Goal: Task Accomplishment & Management: Manage account settings

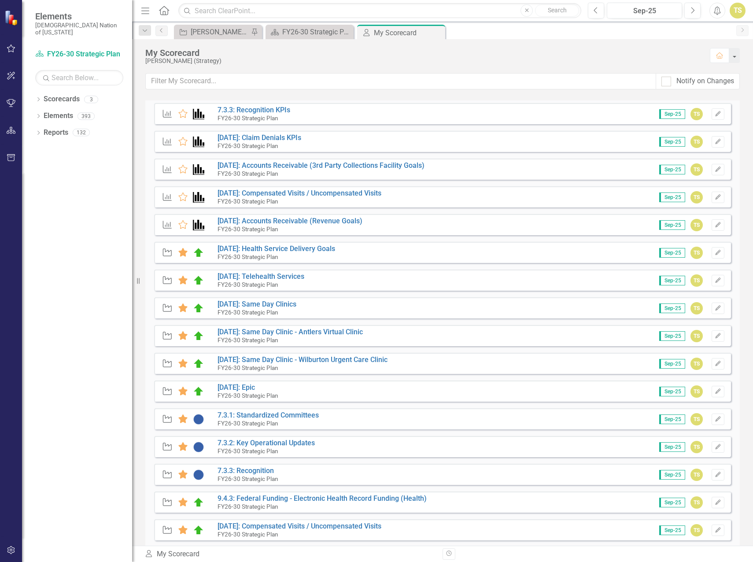
scroll to position [220, 0]
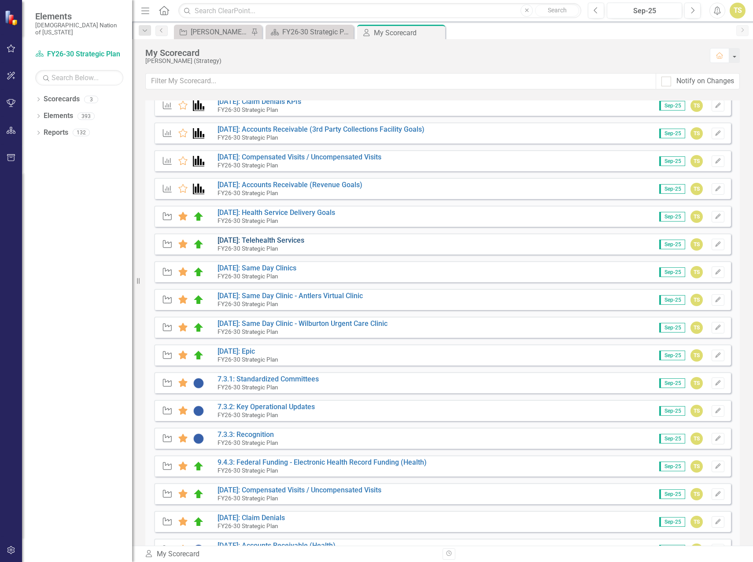
click at [258, 240] on link "[DATE]: Telehealth Services" at bounding box center [261, 240] width 87 height 8
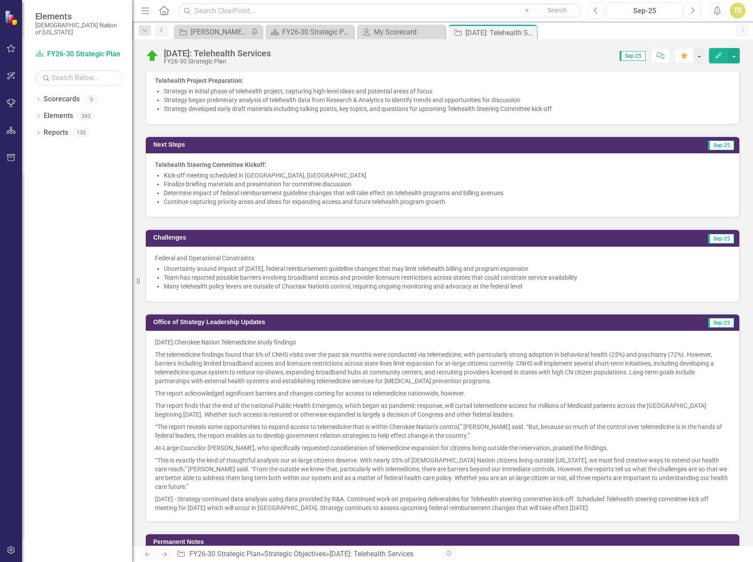
scroll to position [793, 0]
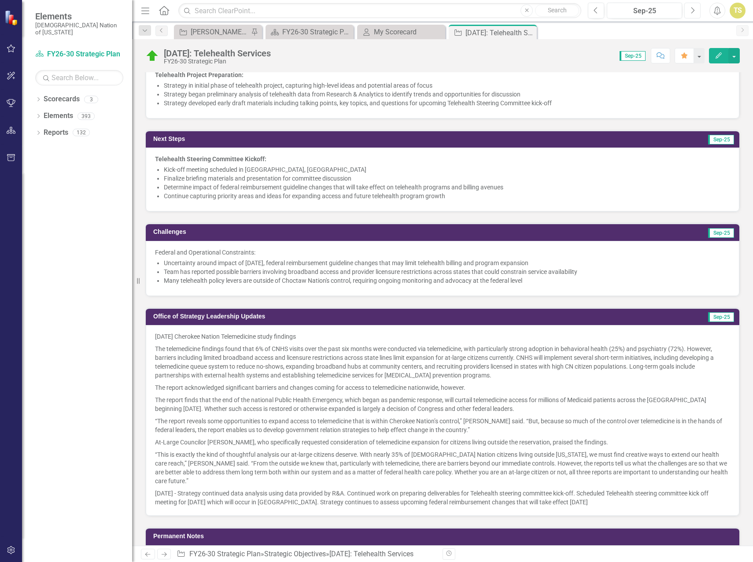
click at [694, 10] on icon "button" at bounding box center [694, 10] width 4 height 6
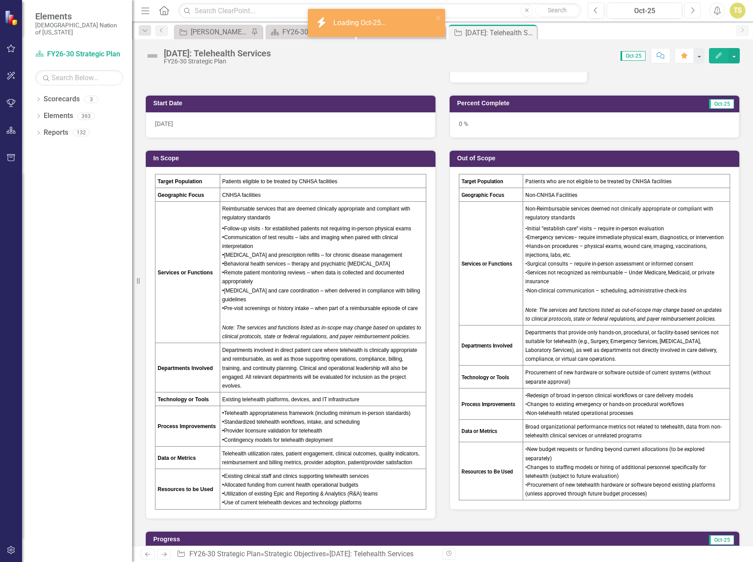
scroll to position [617, 0]
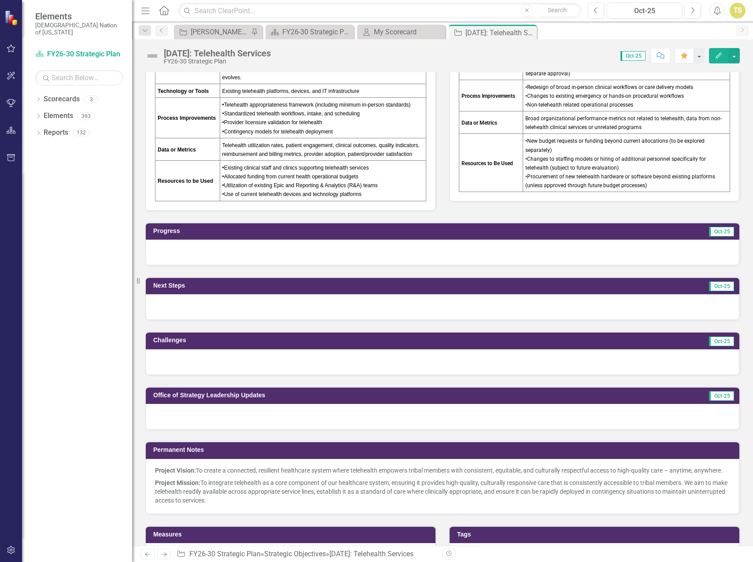
click at [210, 418] on div at bounding box center [443, 417] width 594 height 26
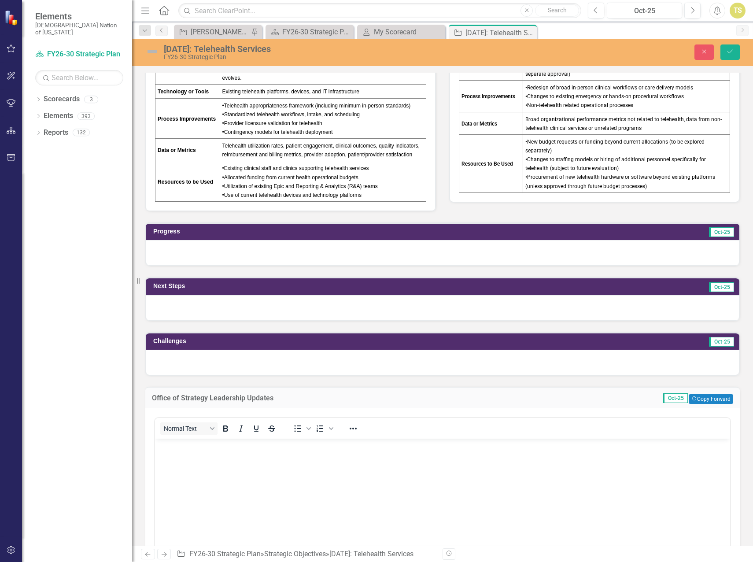
scroll to position [0, 0]
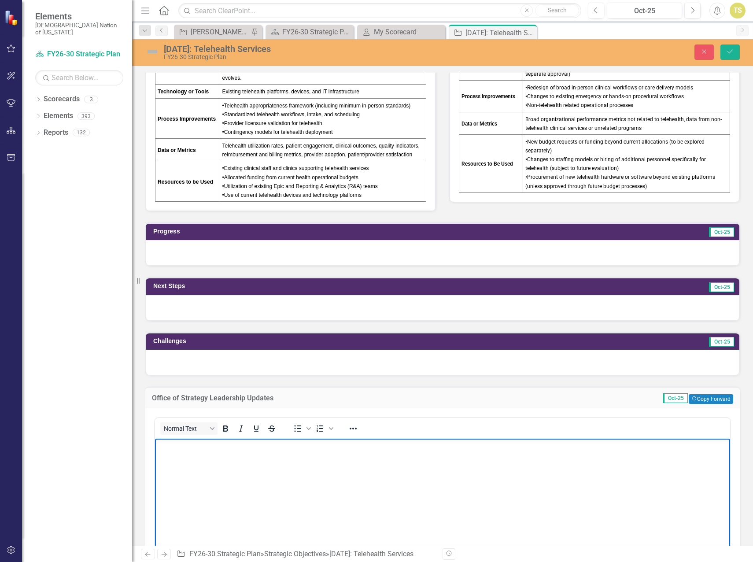
click at [190, 460] on body "Rich Text Area. Press ALT-0 for help." at bounding box center [442, 504] width 575 height 132
drag, startPoint x: 195, startPoint y: 464, endPoint x: 193, endPoint y: 470, distance: 6.0
click at [195, 464] on p "Rich Text Area. Press ALT-0 for help." at bounding box center [442, 463] width 571 height 11
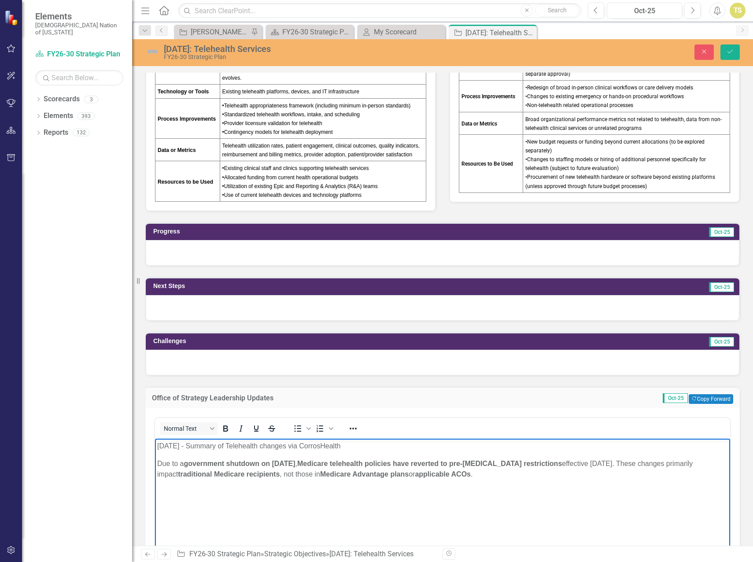
click at [541, 476] on p "Due to a government shutdown on [DATE] , Medicare telehealth policies have reve…" at bounding box center [442, 468] width 571 height 21
click at [226, 501] on body "[DATE] - Summary of Telehealth changes via CorrosHealth Due to a government shu…" at bounding box center [442, 504] width 575 height 132
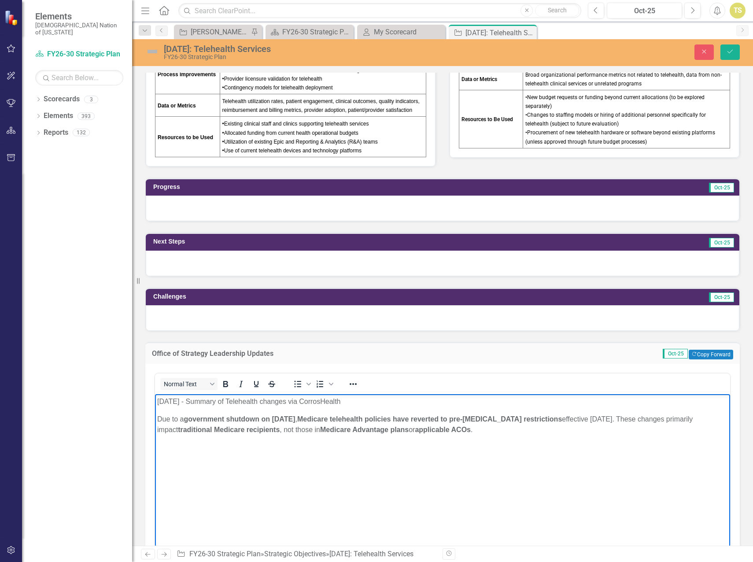
click at [207, 476] on body "[DATE] - Summary of Telehealth changes via CorrosHealth Due to a government shu…" at bounding box center [442, 460] width 575 height 132
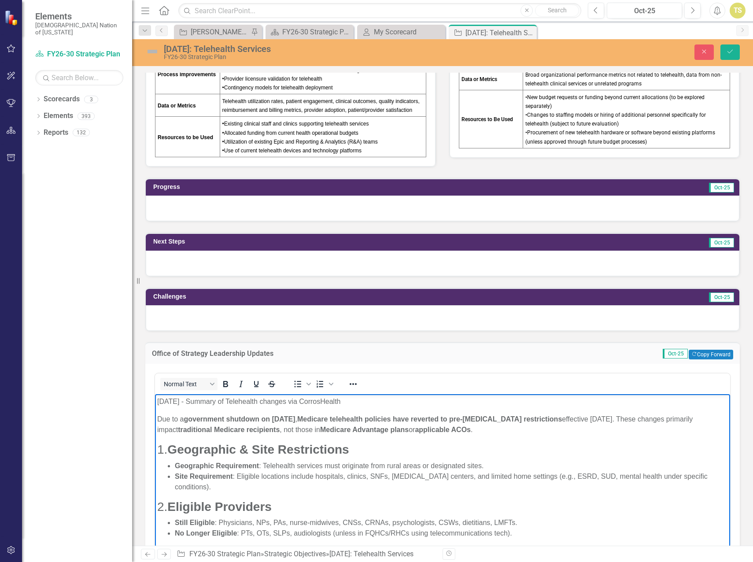
drag, startPoint x: 404, startPoint y: 539, endPoint x: 136, endPoint y: 367, distance: 319.1
click at [155, 394] on html "[DATE] - Summary of Telehealth changes via CorrosHealth Due to a government shu…" at bounding box center [442, 567] width 575 height 346
click at [212, 385] on button "Normal Text" at bounding box center [188, 384] width 57 height 12
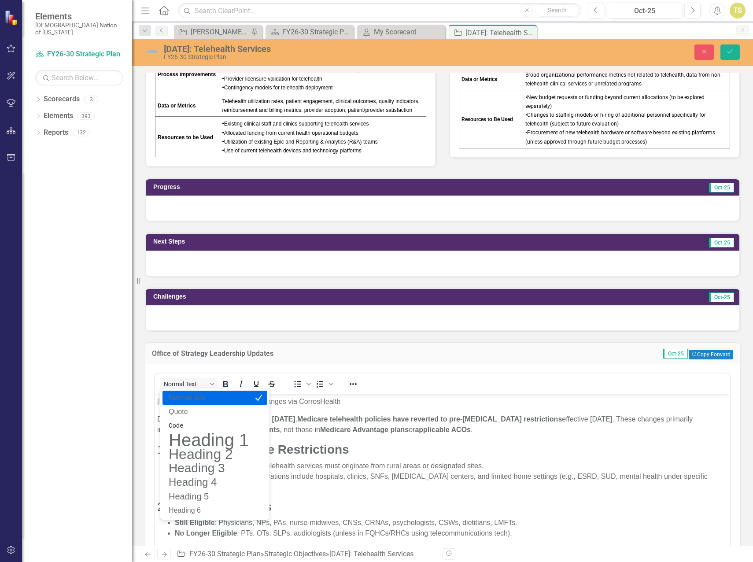
click at [188, 401] on p "Normal Text" at bounding box center [209, 398] width 82 height 11
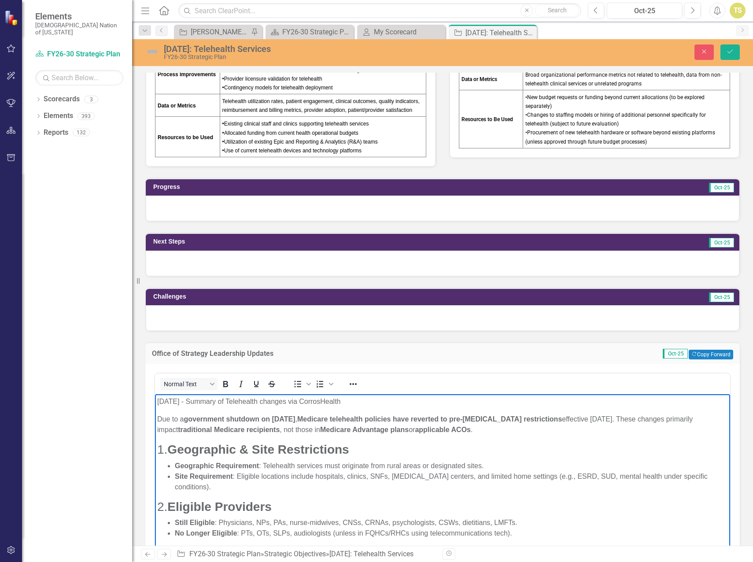
scroll to position [2, 0]
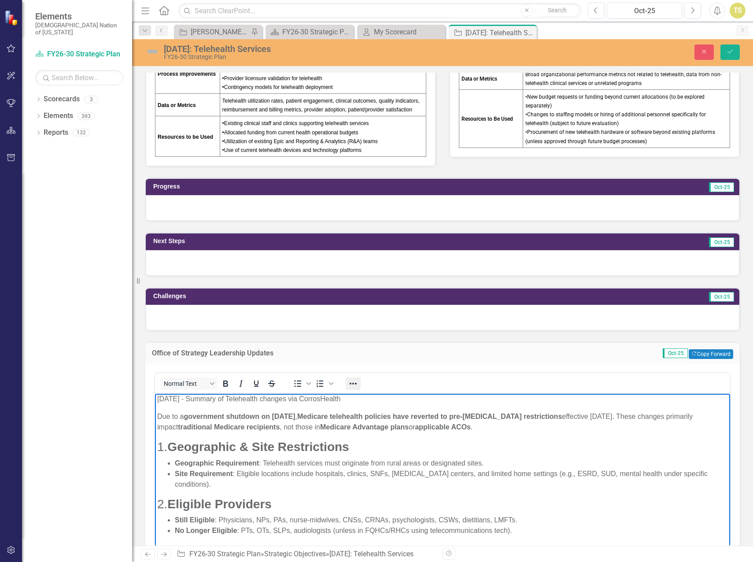
click at [356, 385] on icon "Reveal or hide additional toolbar items" at bounding box center [353, 383] width 11 height 11
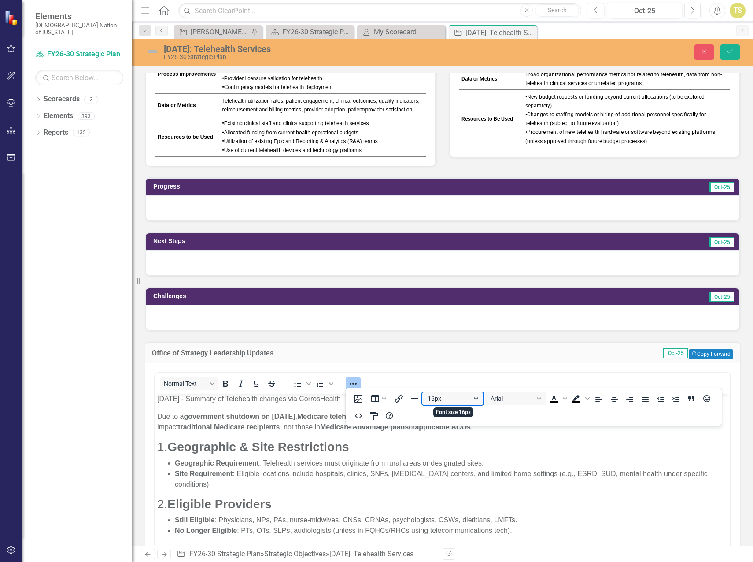
click at [477, 399] on button "16px" at bounding box center [452, 399] width 61 height 12
click at [439, 437] on div "12px" at bounding box center [449, 442] width 38 height 11
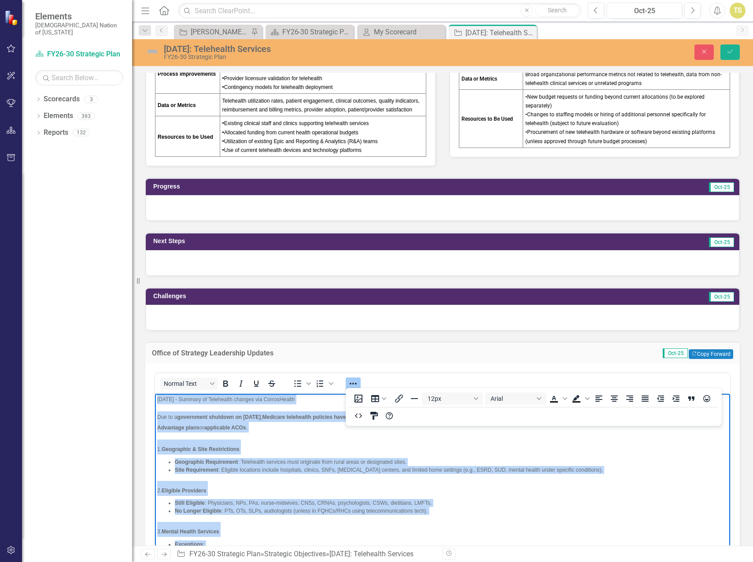
click at [267, 444] on h3 "1. Geographic & Site Restrictions" at bounding box center [442, 446] width 571 height 15
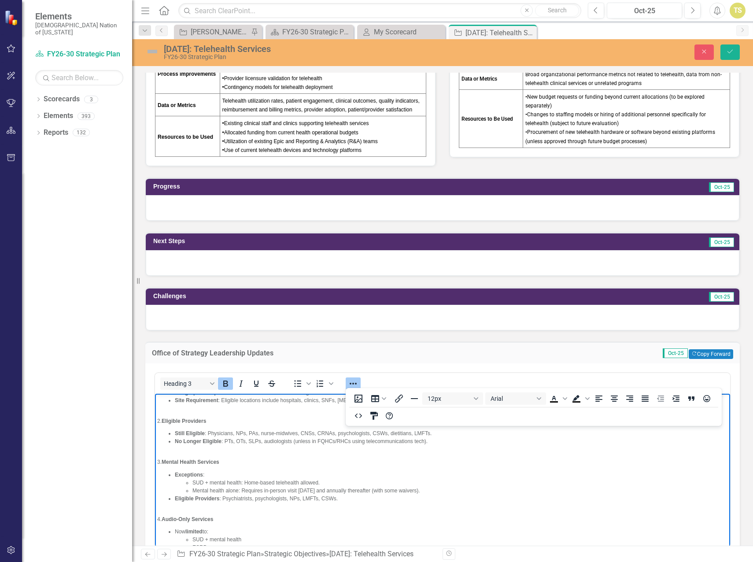
scroll to position [0, 0]
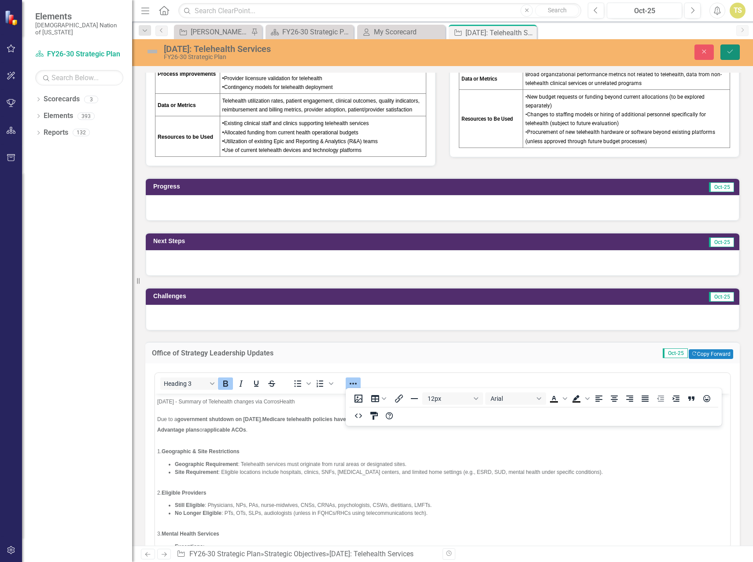
click at [729, 52] on icon "Save" at bounding box center [730, 51] width 8 height 6
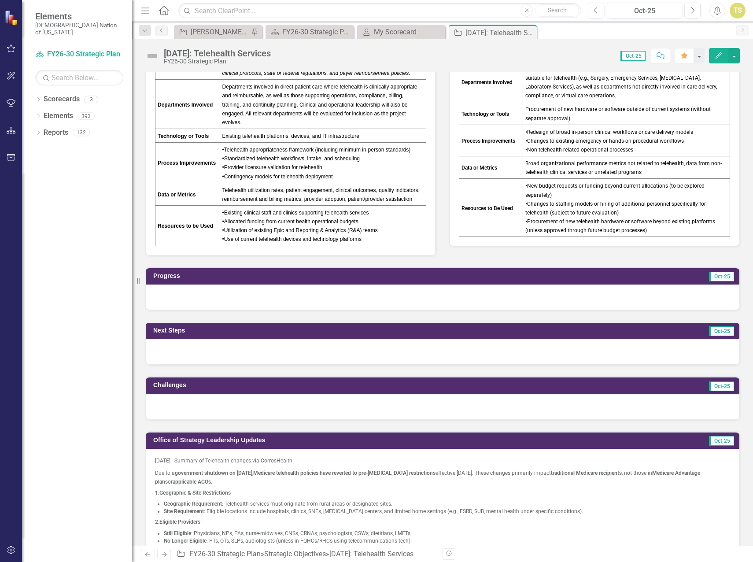
scroll to position [749, 0]
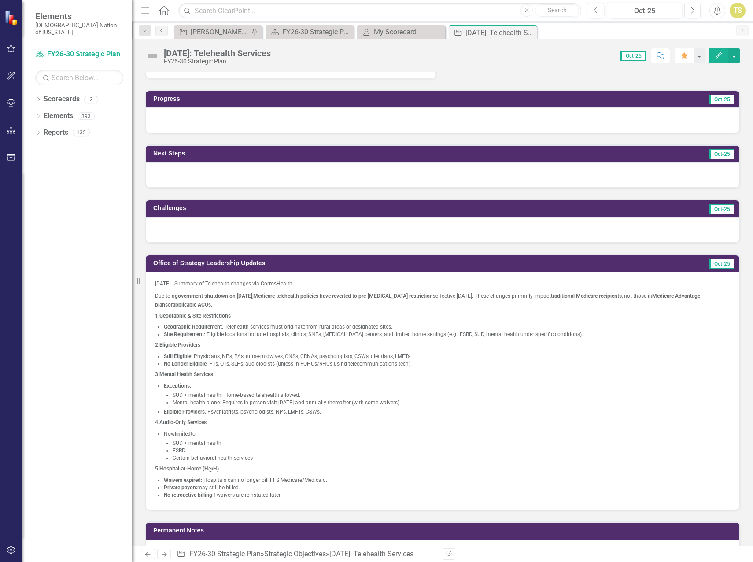
click at [196, 344] on strong "Eligible Providers" at bounding box center [179, 345] width 41 height 6
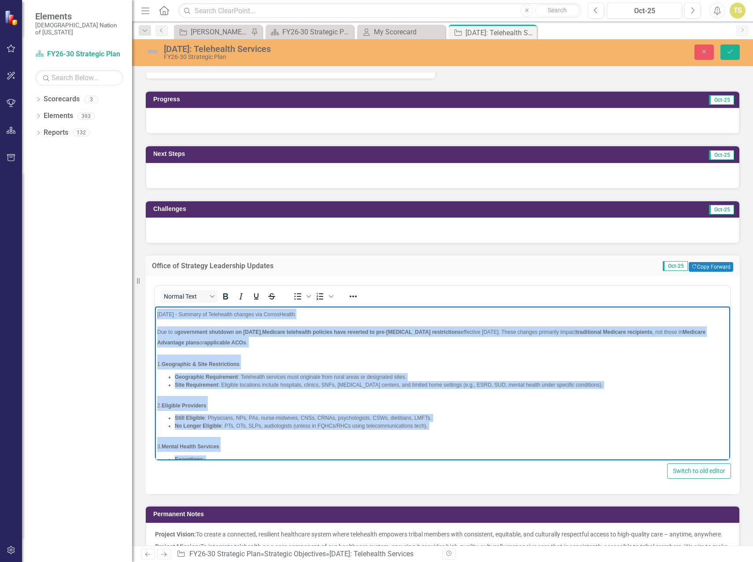
scroll to position [142, 0]
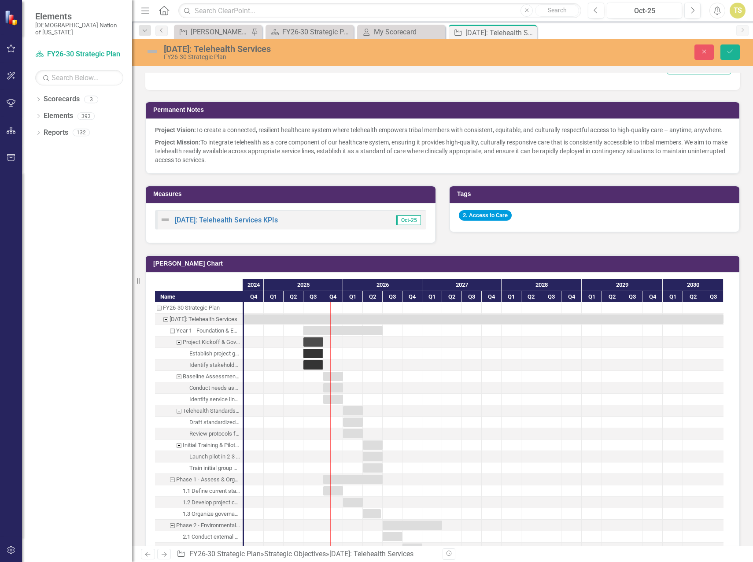
drag, startPoint x: 162, startPoint y: -87, endPoint x: 398, endPoint y: 515, distance: 646.6
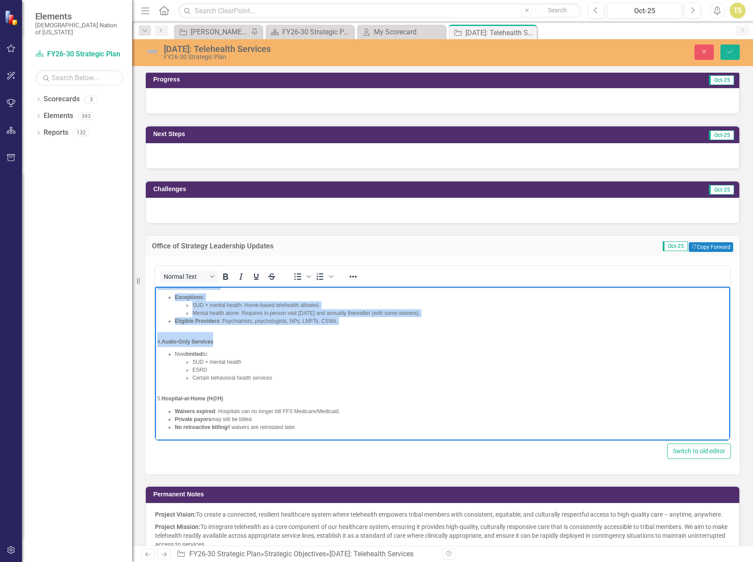
scroll to position [757, 0]
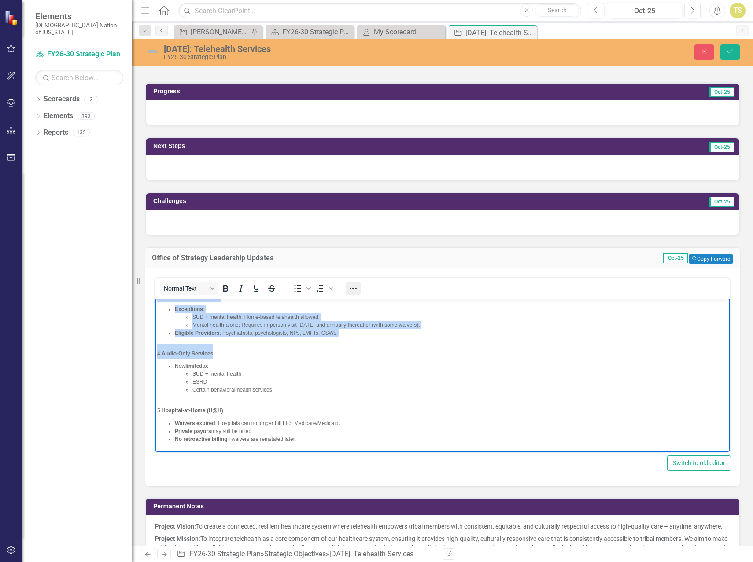
click at [357, 288] on icon "Reveal or hide additional toolbar items" at bounding box center [353, 288] width 11 height 11
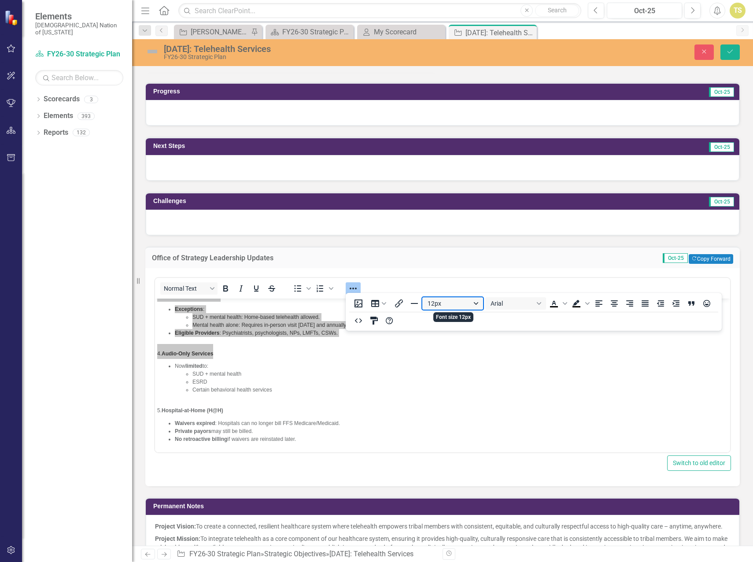
click at [475, 304] on button "12px" at bounding box center [452, 303] width 61 height 12
click at [438, 361] on div "14px" at bounding box center [449, 361] width 38 height 11
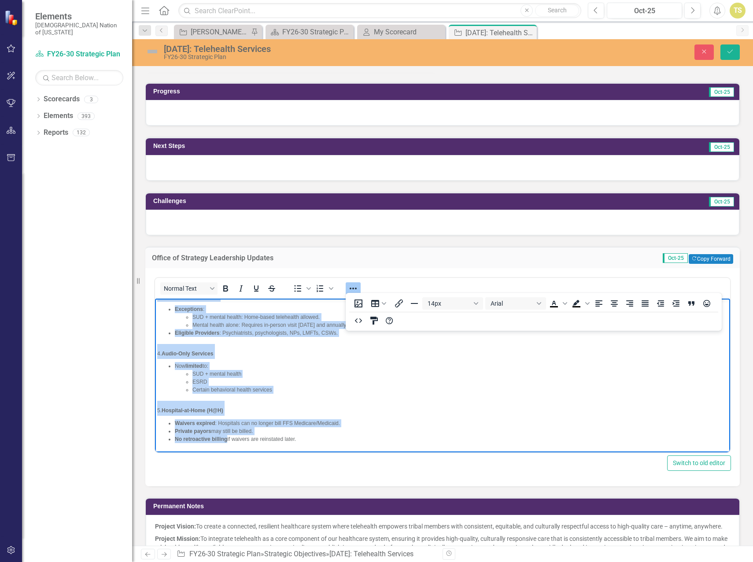
scroll to position [138, 0]
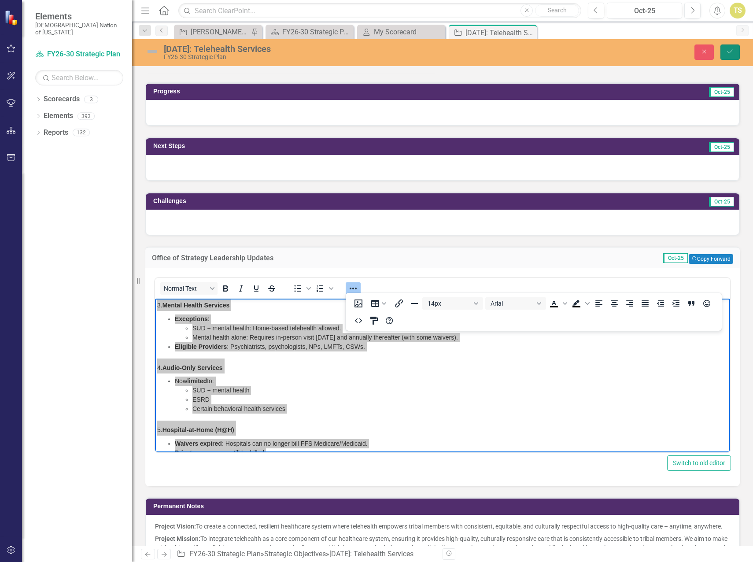
click at [729, 55] on icon "Save" at bounding box center [730, 51] width 8 height 6
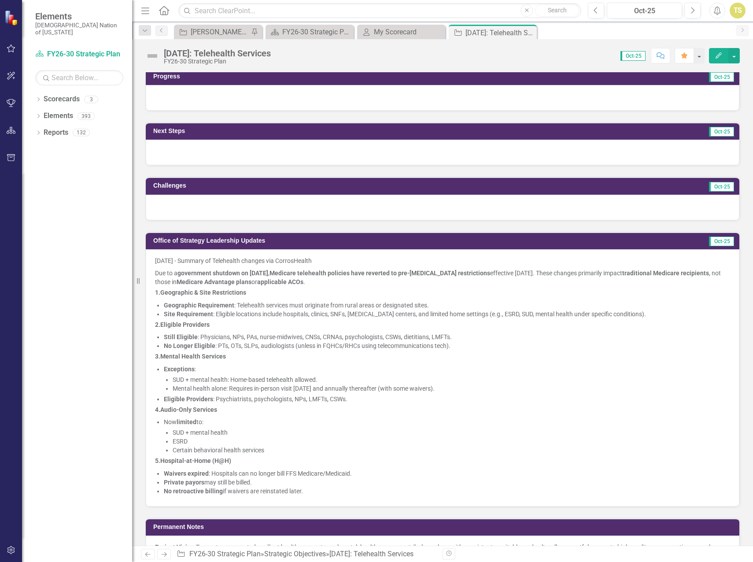
scroll to position [793, 0]
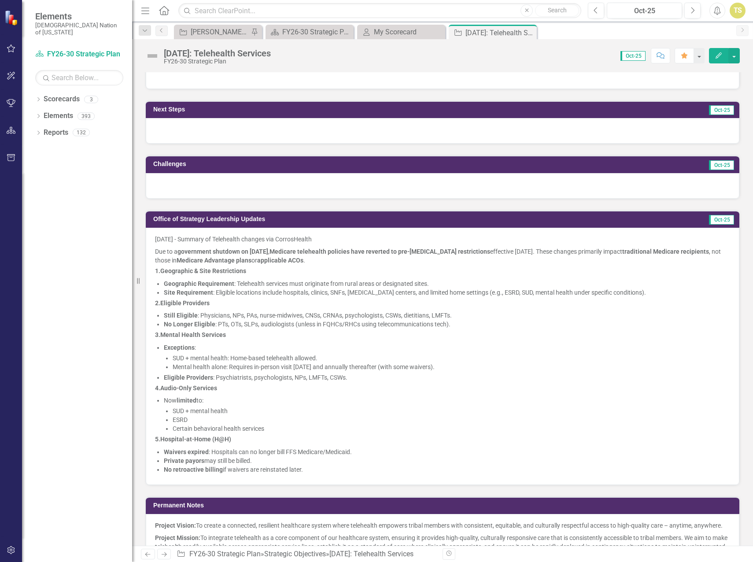
click at [212, 238] on span "[DATE] - Summary of Telehealth changes via CorrosHealth" at bounding box center [233, 239] width 157 height 7
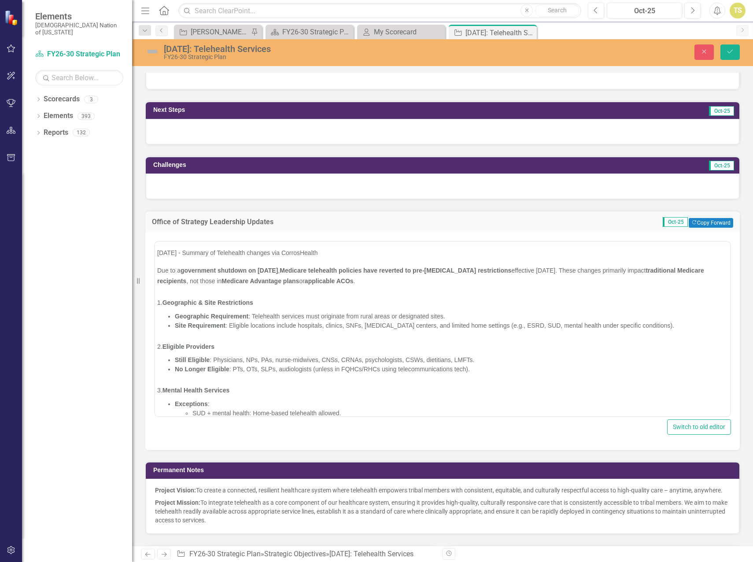
scroll to position [0, 0]
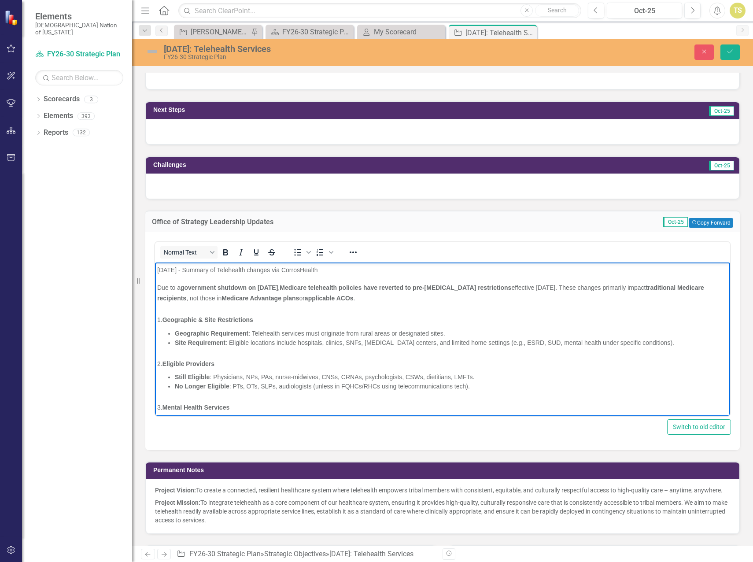
drag, startPoint x: 331, startPoint y: 272, endPoint x: 147, endPoint y: 265, distance: 183.9
click at [155, 265] on html "[DATE] - Summary of Telehealth changes via CorrosHealth Due to a government shu…" at bounding box center [442, 420] width 575 height 316
click at [733, 50] on icon "Save" at bounding box center [730, 51] width 8 height 6
